Goal: Task Accomplishment & Management: Manage account settings

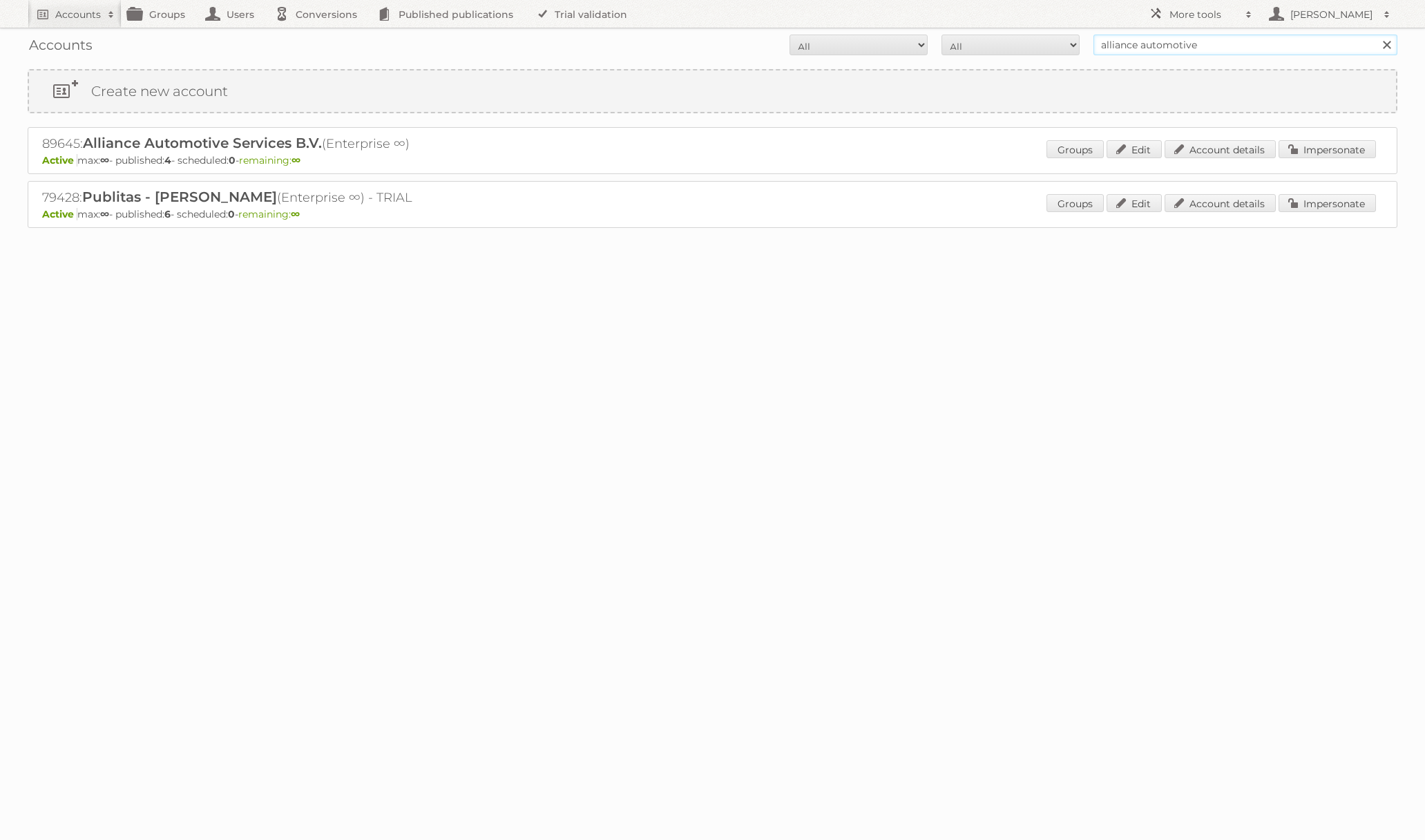
click at [1146, 53] on input "alliance automotive" at bounding box center [1245, 45] width 304 height 21
type input "netto-online"
click at [1376, 34] on input "Search" at bounding box center [1386, 45] width 21 height 21
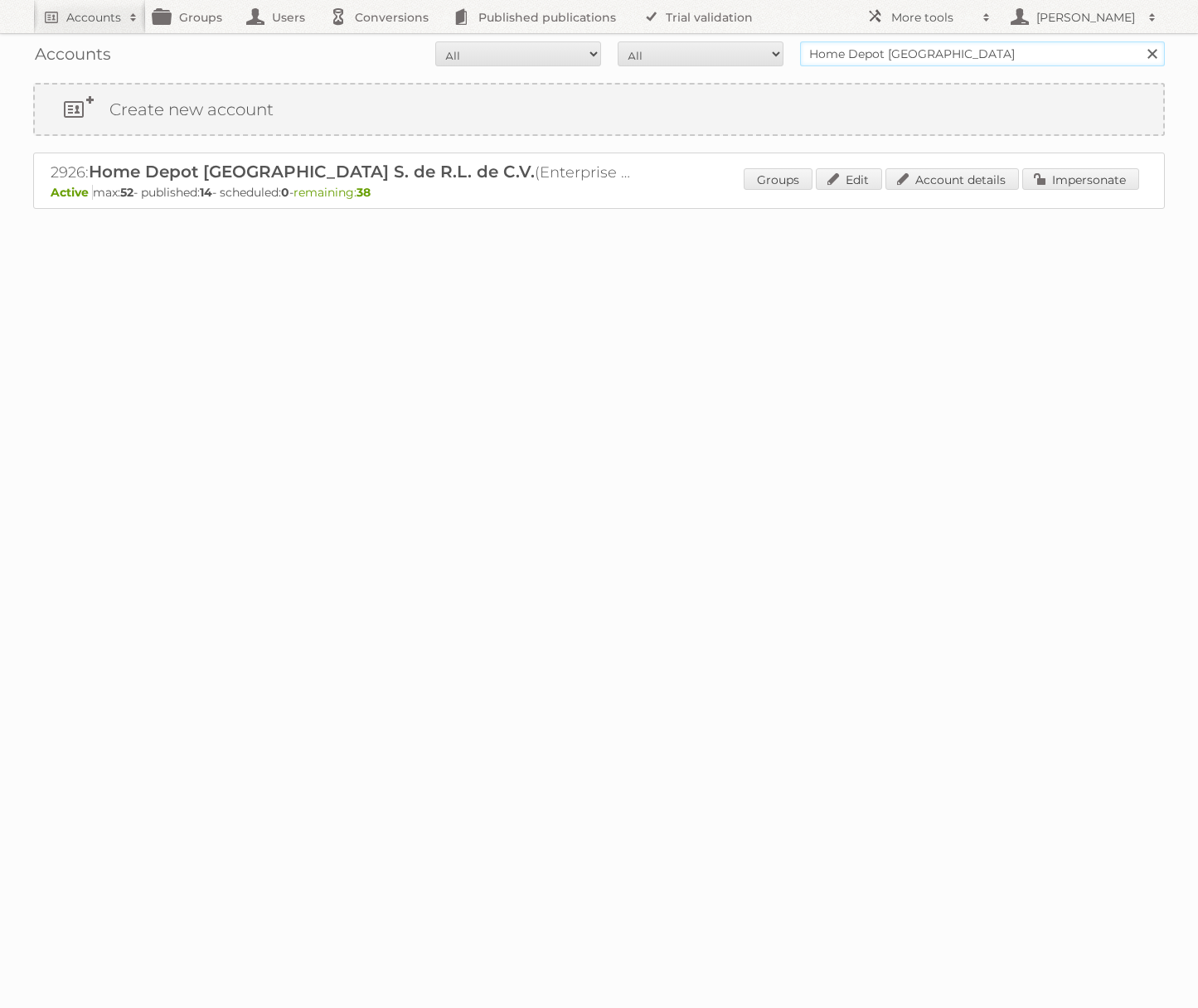
click at [881, 63] on input "Home Depot [GEOGRAPHIC_DATA]" at bounding box center [982, 54] width 365 height 25
type input "TFG media"
click at [1139, 41] on input "Search" at bounding box center [1152, 54] width 25 height 25
click at [1064, 173] on link "Impersonate" at bounding box center [1080, 179] width 117 height 21
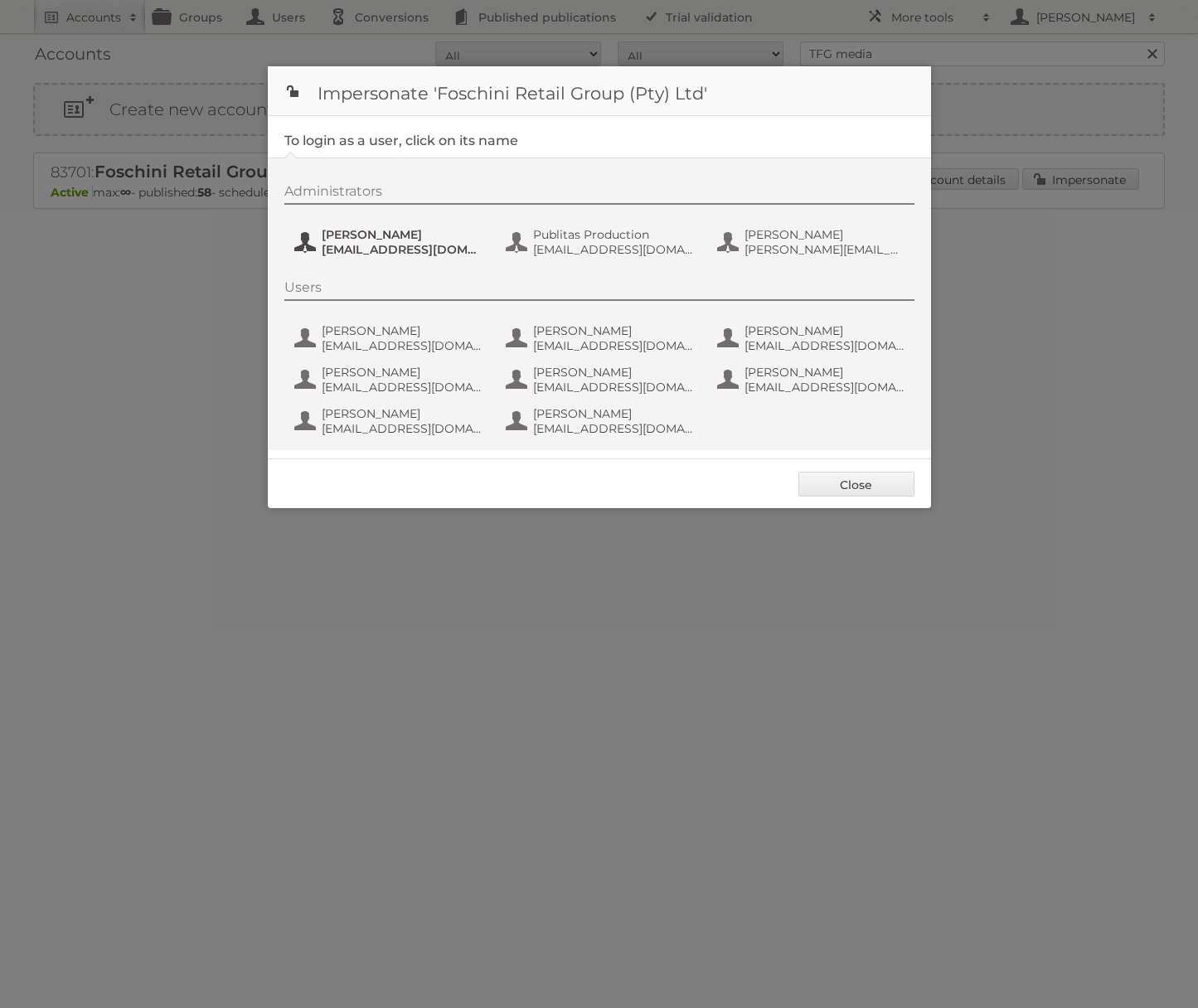
click at [329, 241] on span "Jeanne de Wet" at bounding box center [402, 234] width 161 height 14
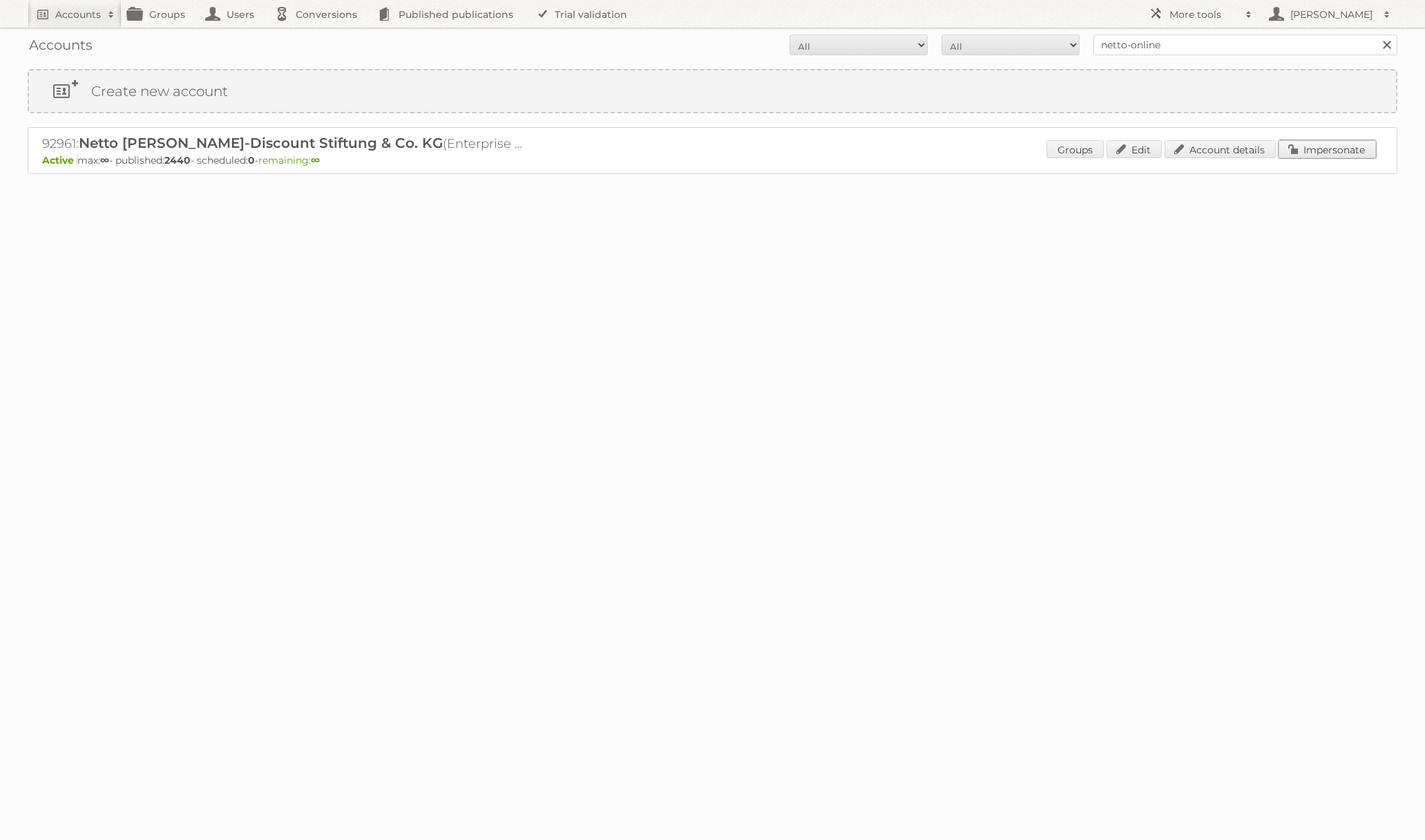
click at [1307, 156] on link "Impersonate" at bounding box center [1326, 149] width 97 height 18
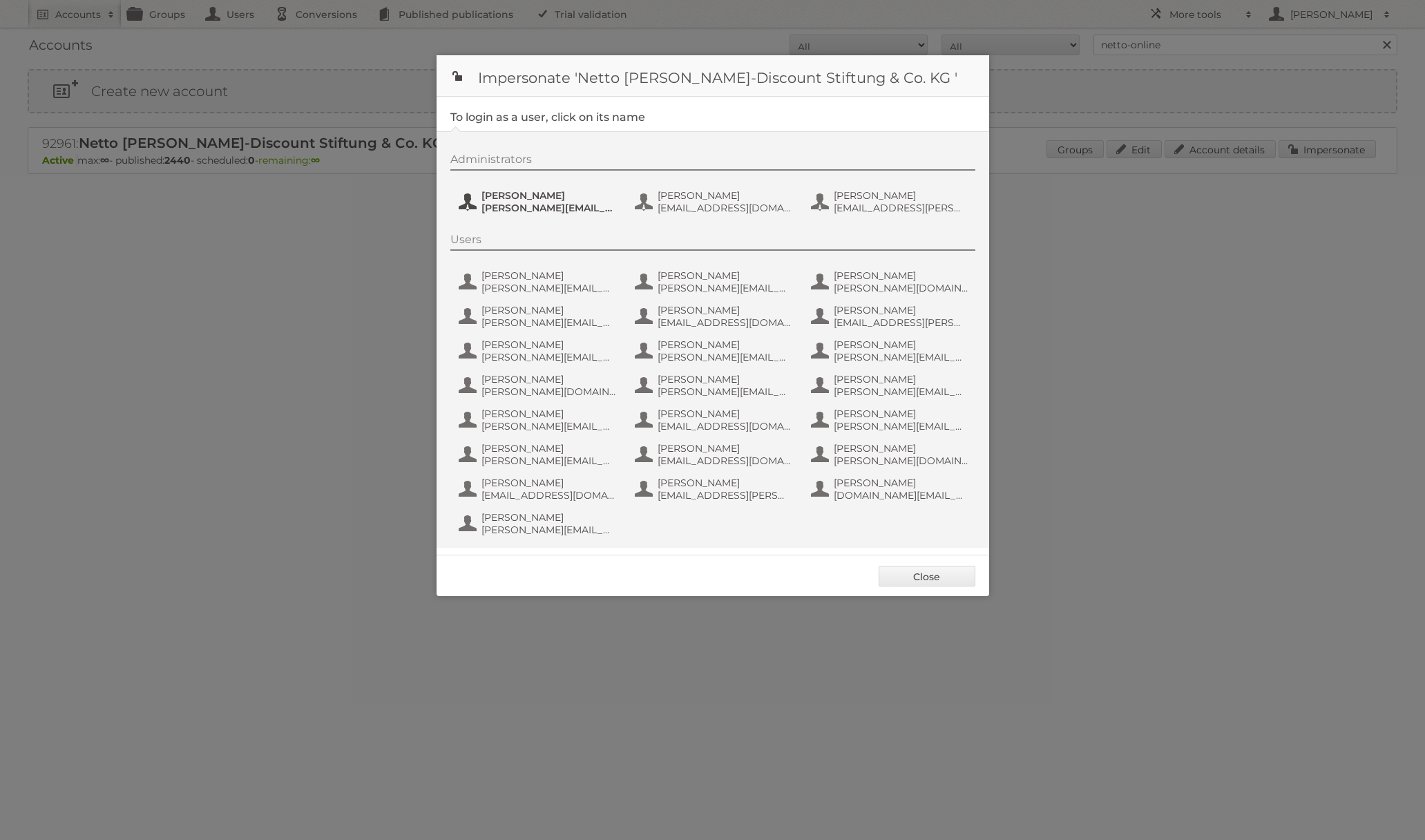
click at [565, 207] on span "henri.schmidhuber@netto-online.de" at bounding box center [548, 207] width 134 height 12
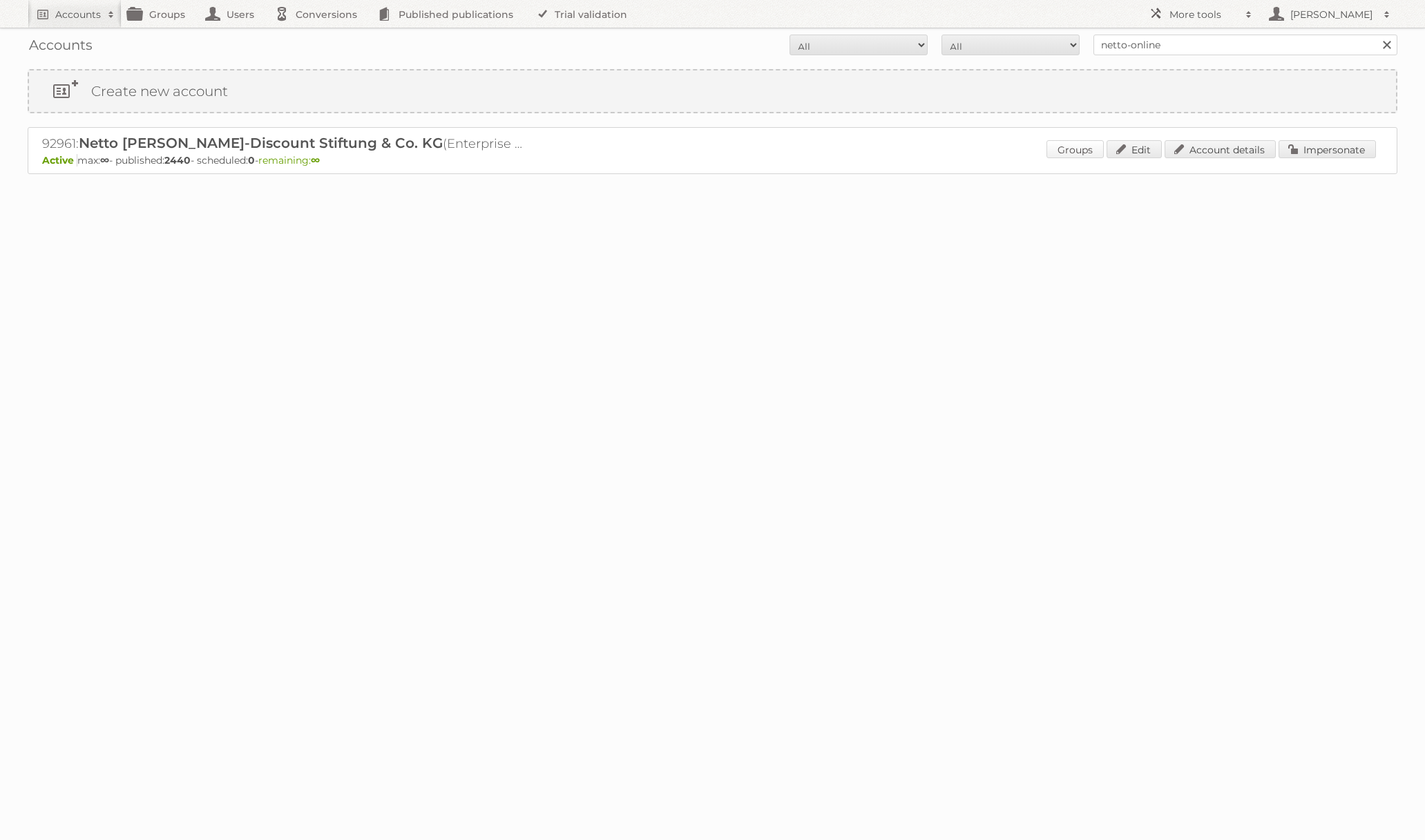
click at [1089, 156] on link "Groups" at bounding box center [1074, 149] width 57 height 18
click at [1213, 142] on link "Account details" at bounding box center [1220, 149] width 112 height 18
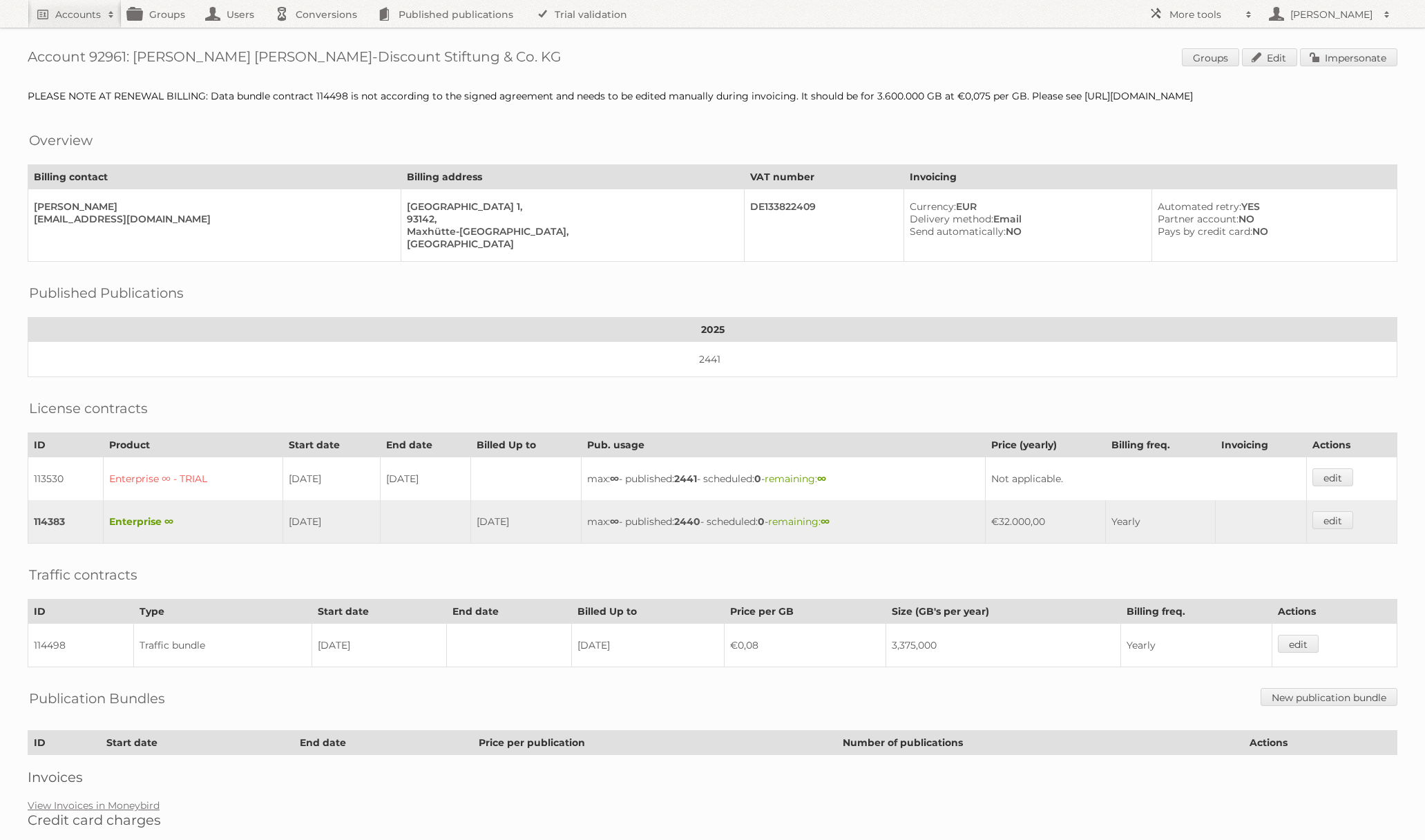
scroll to position [68, 0]
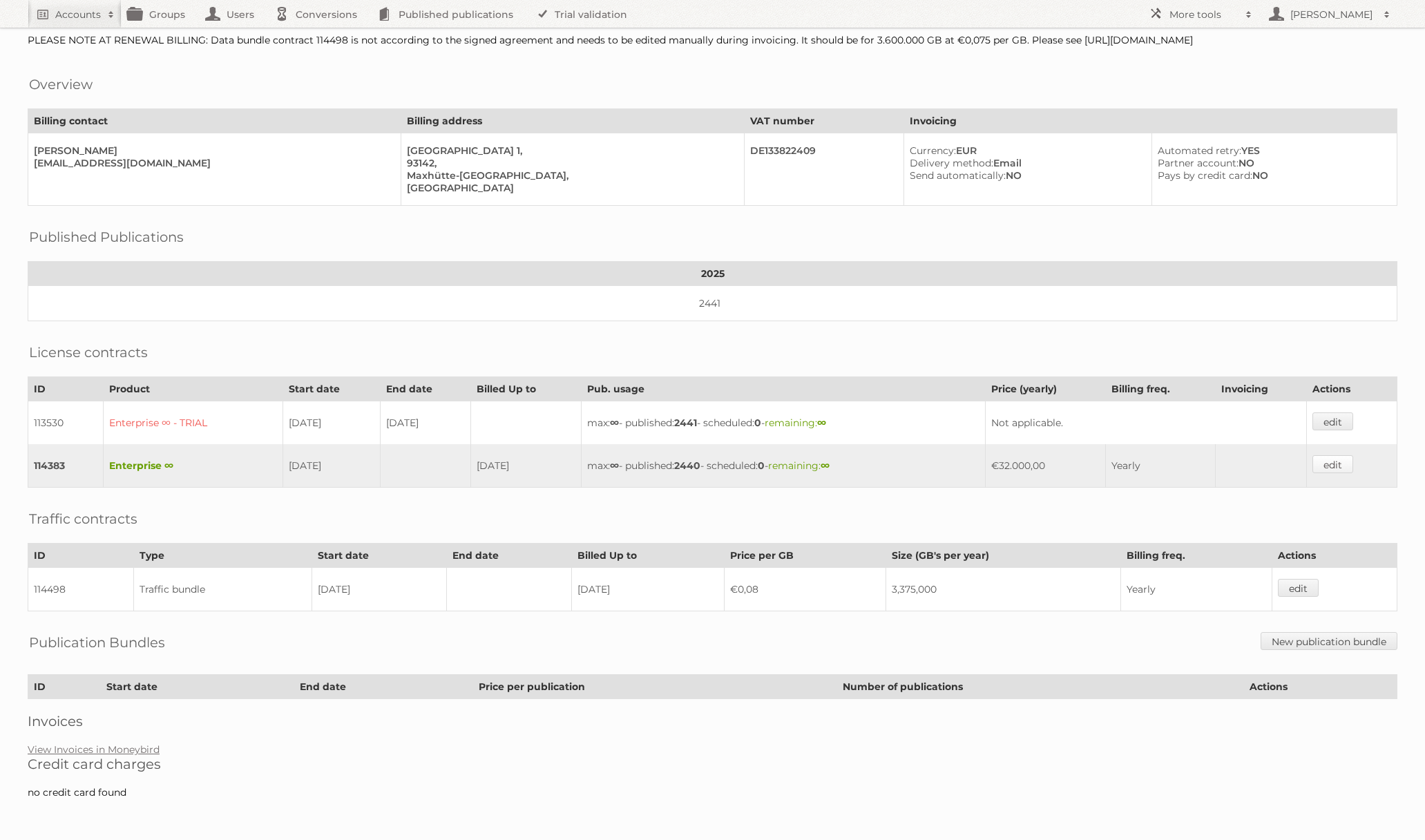
click at [1344, 461] on link "edit" at bounding box center [1332, 464] width 41 height 18
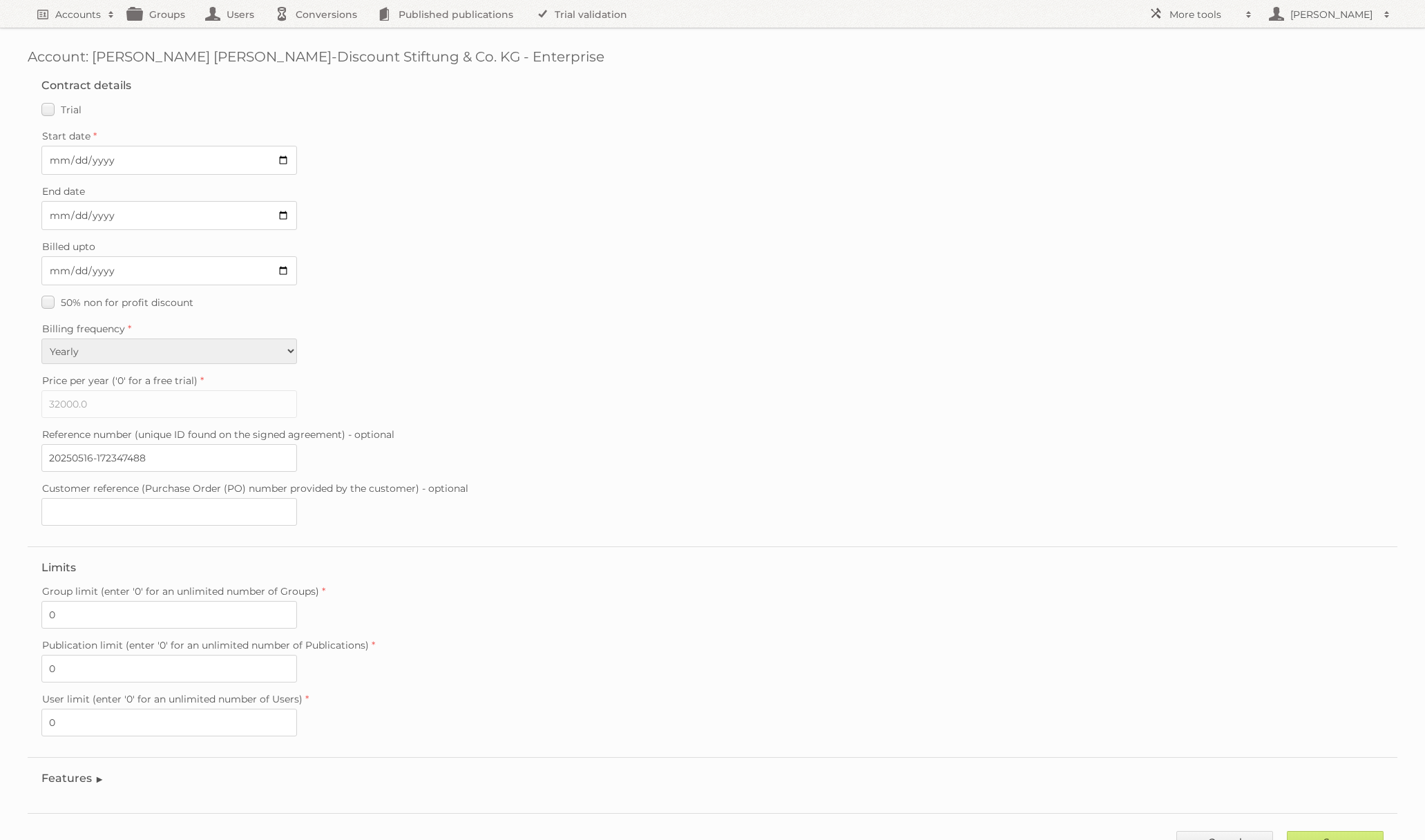
scroll to position [56, 0]
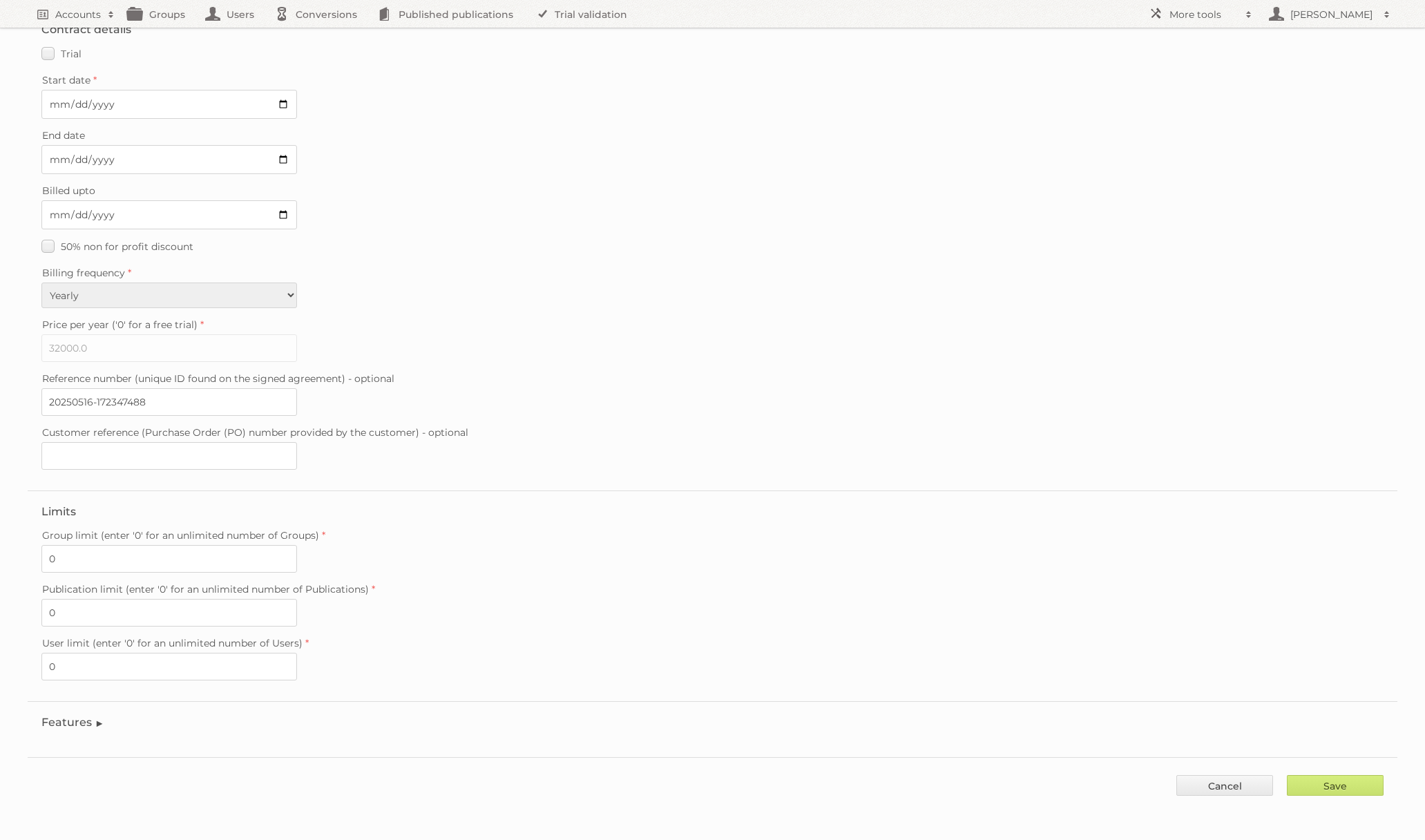
click at [88, 724] on legend "Features" at bounding box center [73, 722] width 63 height 13
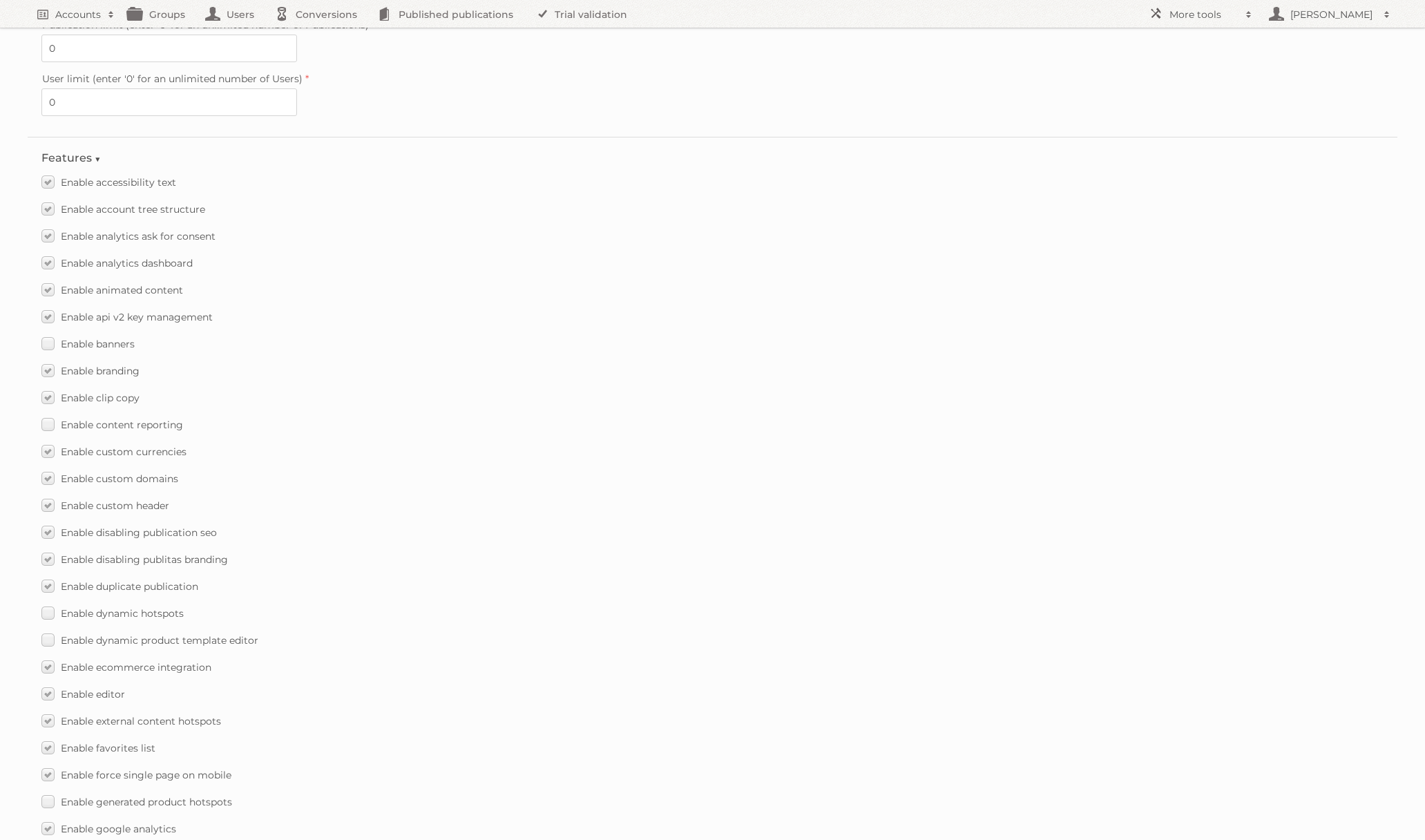
scroll to position [618, 0]
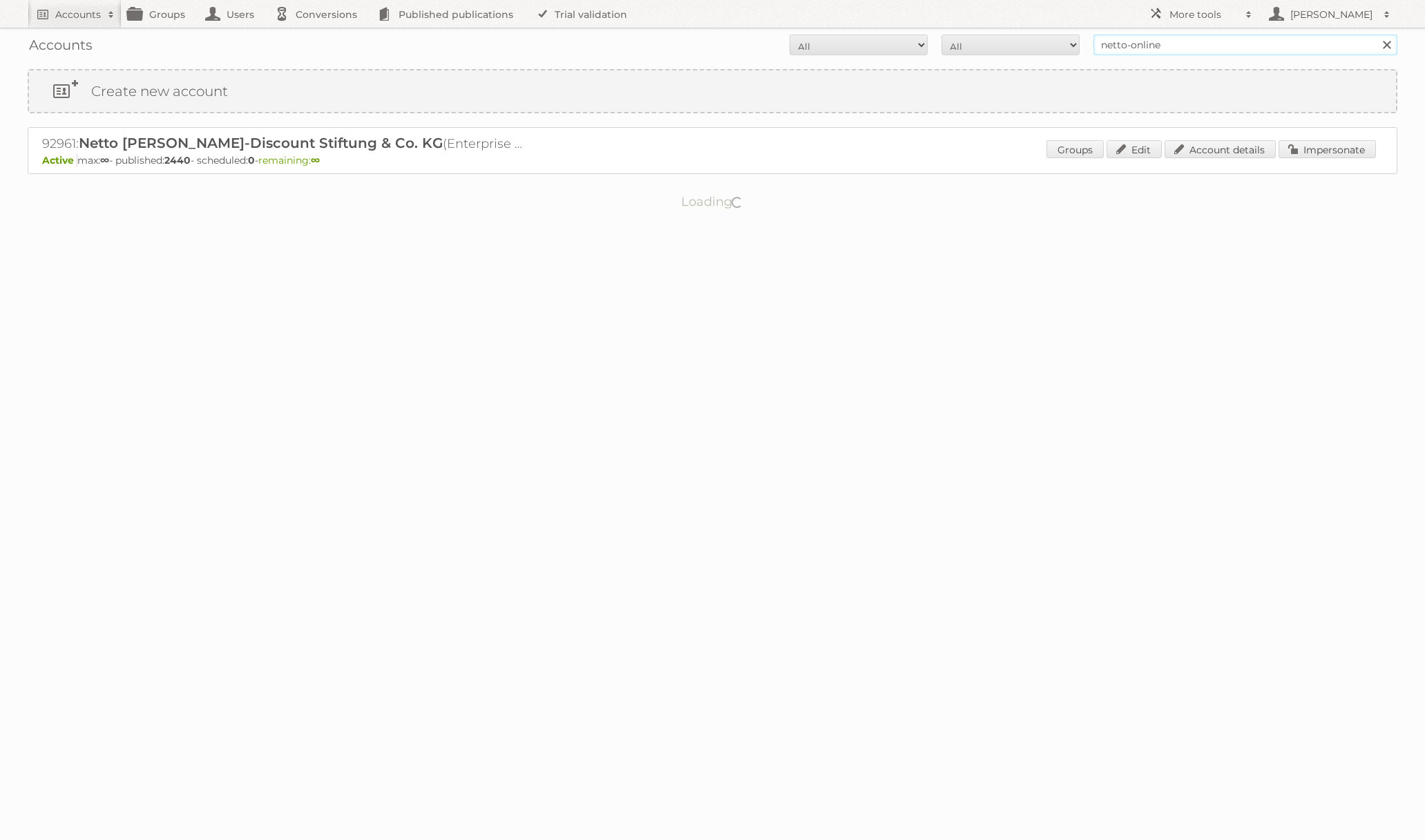
click at [1167, 54] on input "netto-online" at bounding box center [1245, 45] width 304 height 21
click at [1327, 145] on link "Impersonate" at bounding box center [1326, 149] width 97 height 18
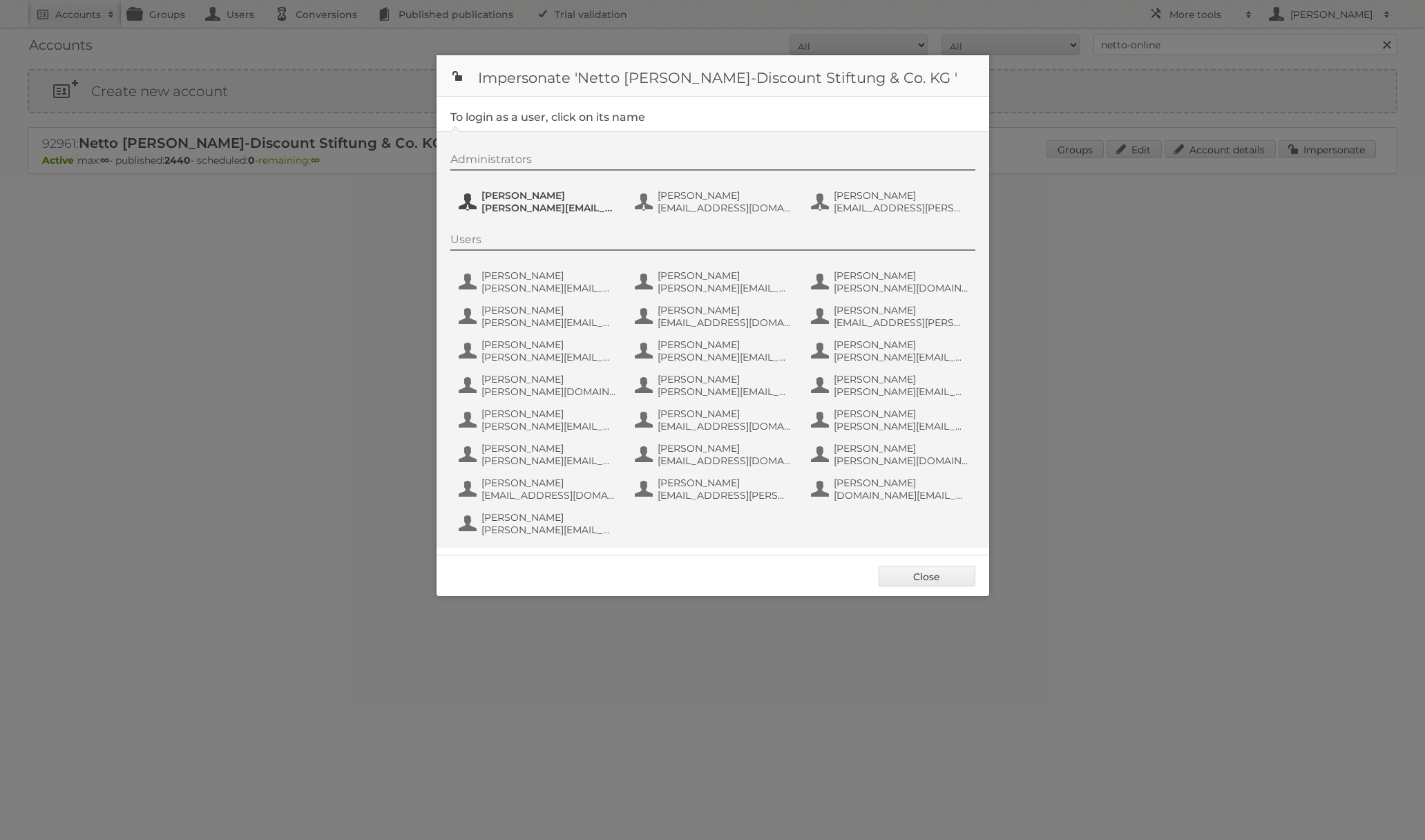
click at [530, 198] on span "Henri Schmidhuber" at bounding box center [548, 195] width 134 height 12
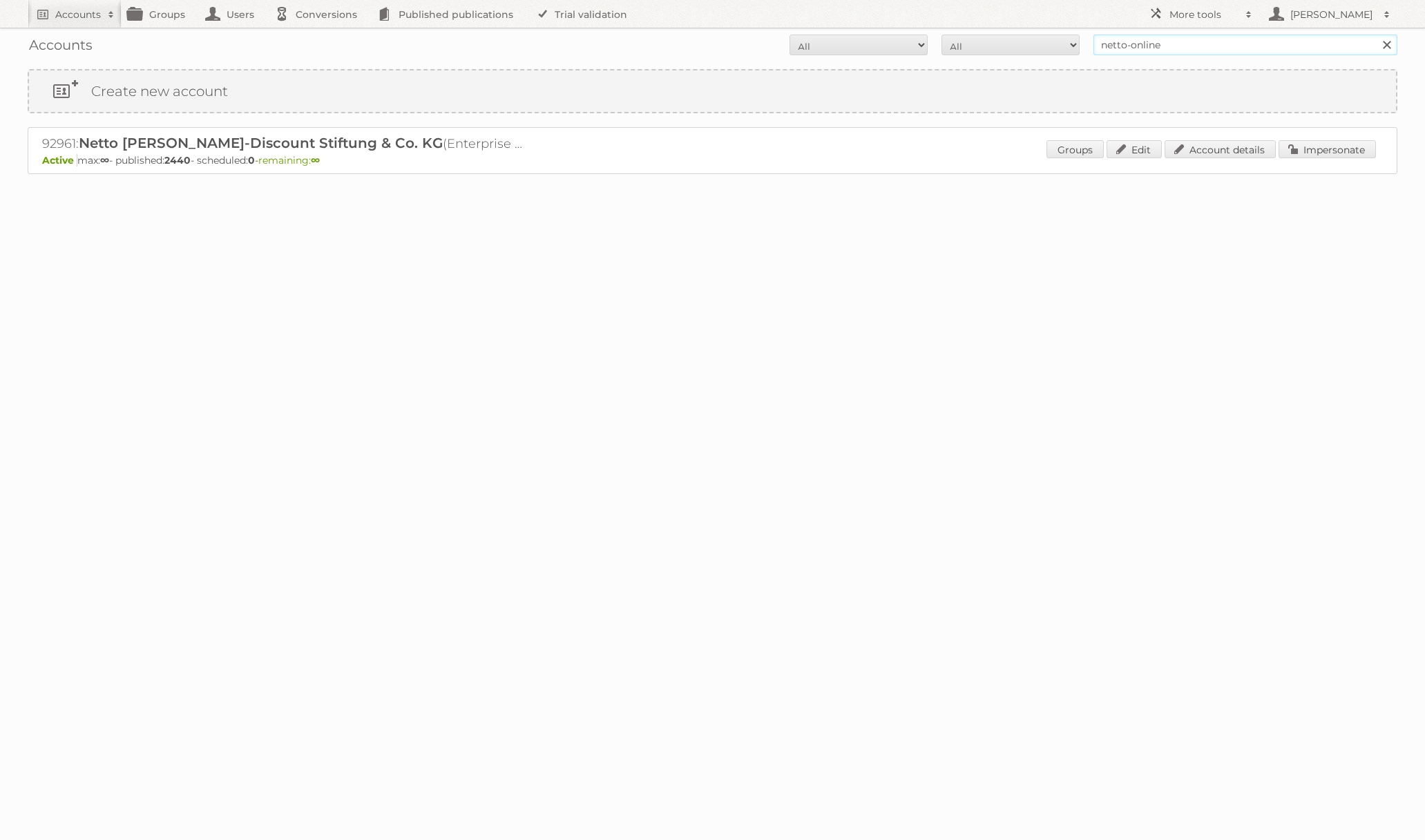
click at [1216, 52] on input "netto-online" at bounding box center [1245, 45] width 304 height 21
type input "edeka ict"
click at [1376, 34] on input "Search" at bounding box center [1386, 45] width 21 height 21
click at [1335, 148] on link "Impersonate" at bounding box center [1326, 149] width 97 height 18
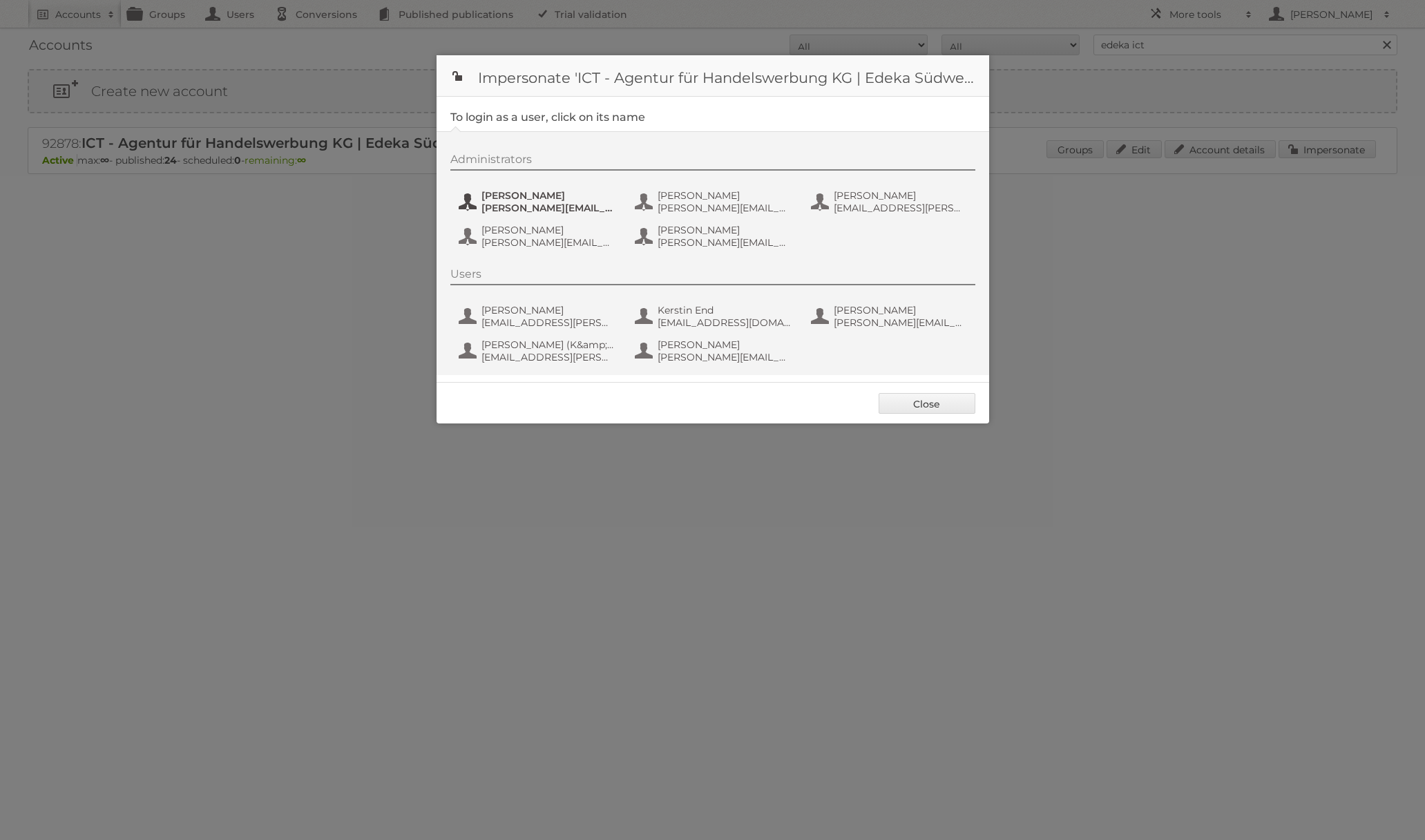
click at [572, 204] on span "[PERSON_NAME][EMAIL_ADDRESS][PERSON_NAME][DOMAIN_NAME]" at bounding box center [548, 207] width 134 height 12
